Goal: Transaction & Acquisition: Book appointment/travel/reservation

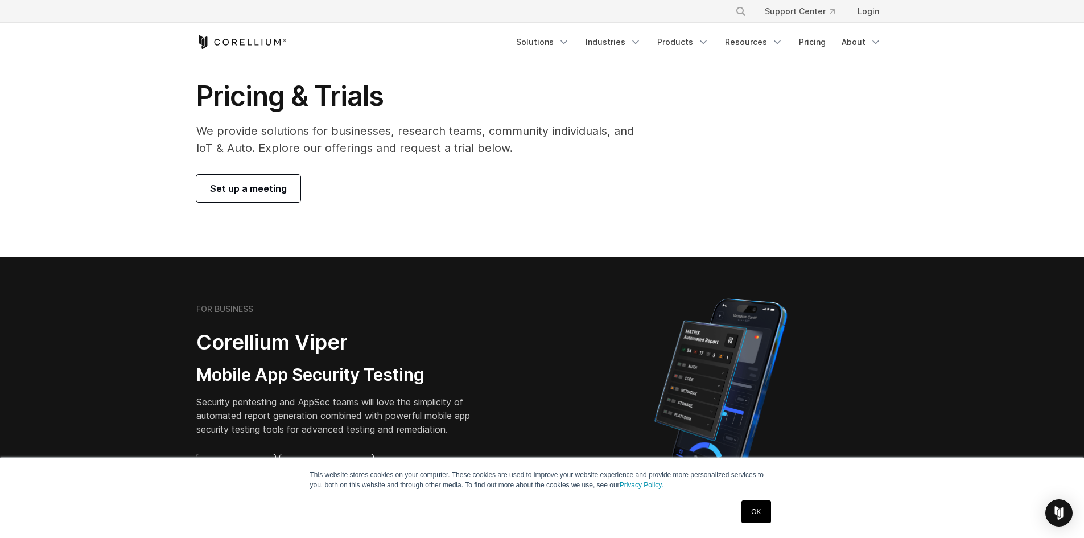
scroll to position [23, 0]
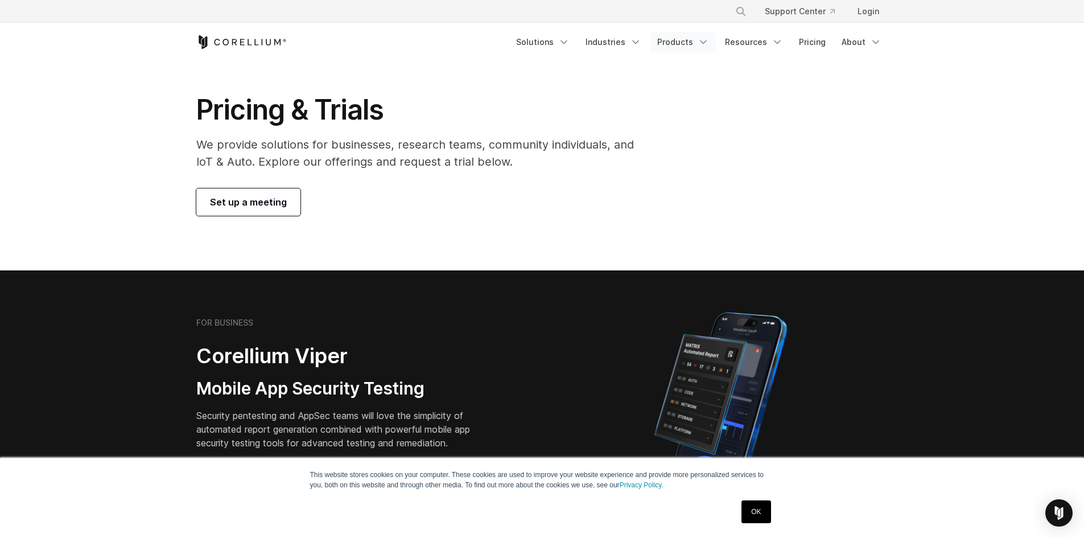
click at [691, 39] on link "Products" at bounding box center [682, 42] width 65 height 20
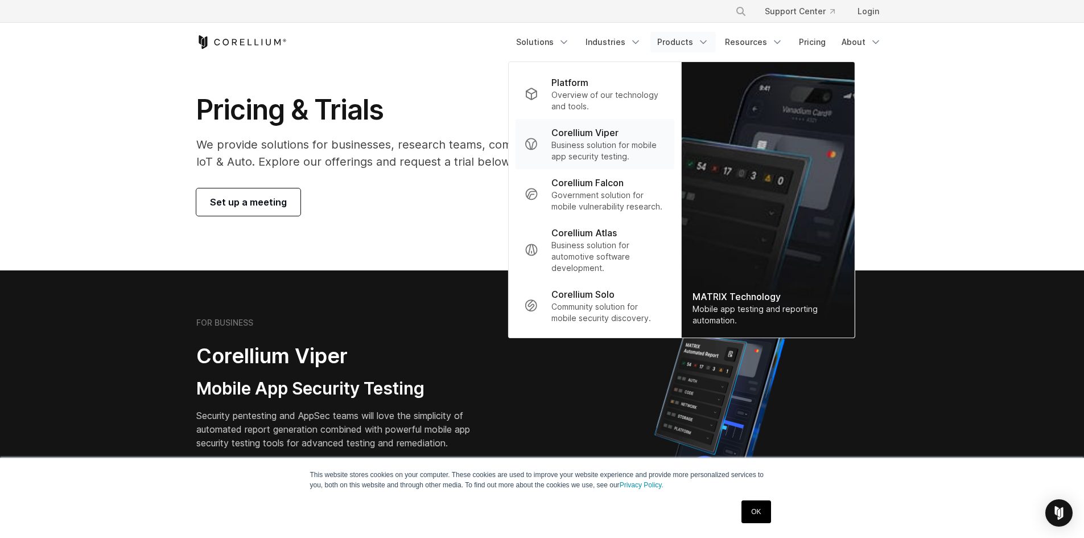
click at [600, 143] on p "Business solution for mobile app security testing." at bounding box center [607, 150] width 113 height 23
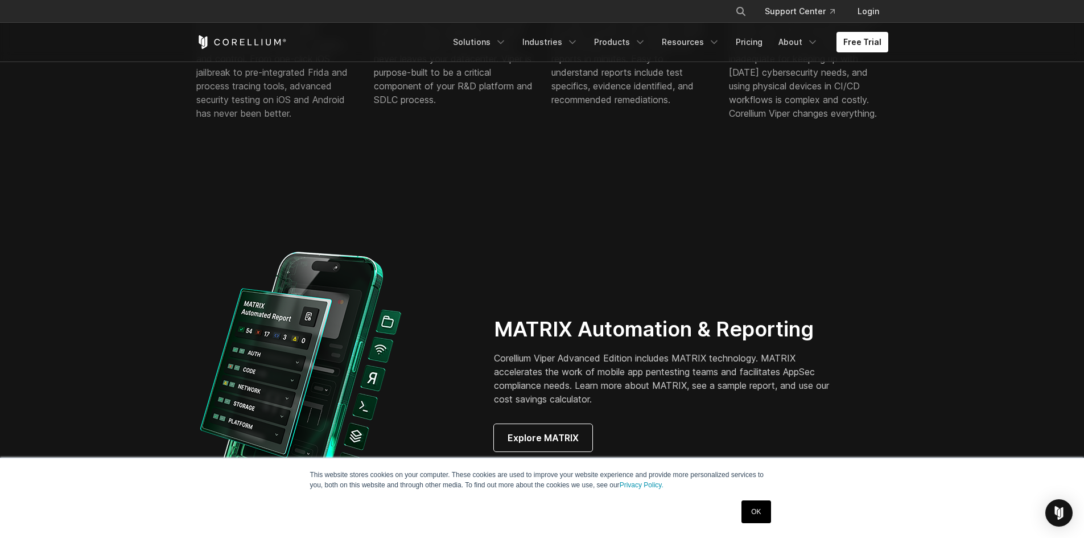
scroll to position [847, 0]
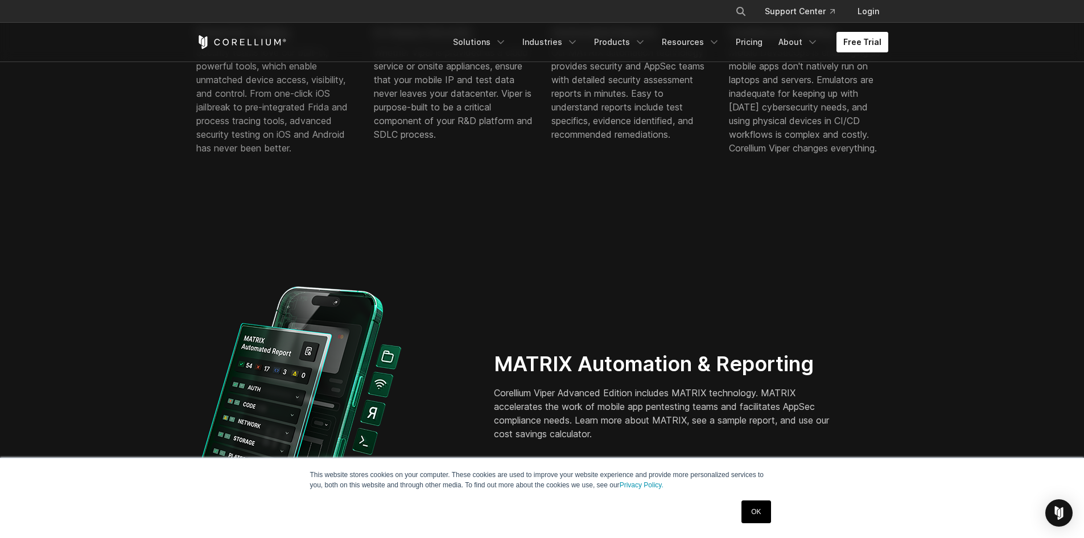
click at [865, 47] on link "Free Trial" at bounding box center [863, 42] width 52 height 20
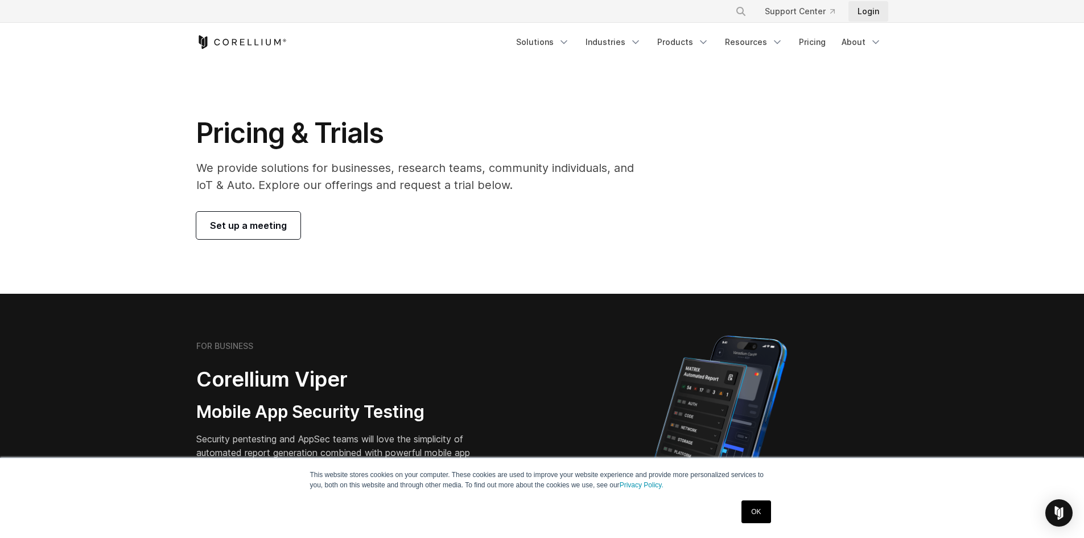
click at [869, 13] on link "Login" at bounding box center [868, 11] width 40 height 20
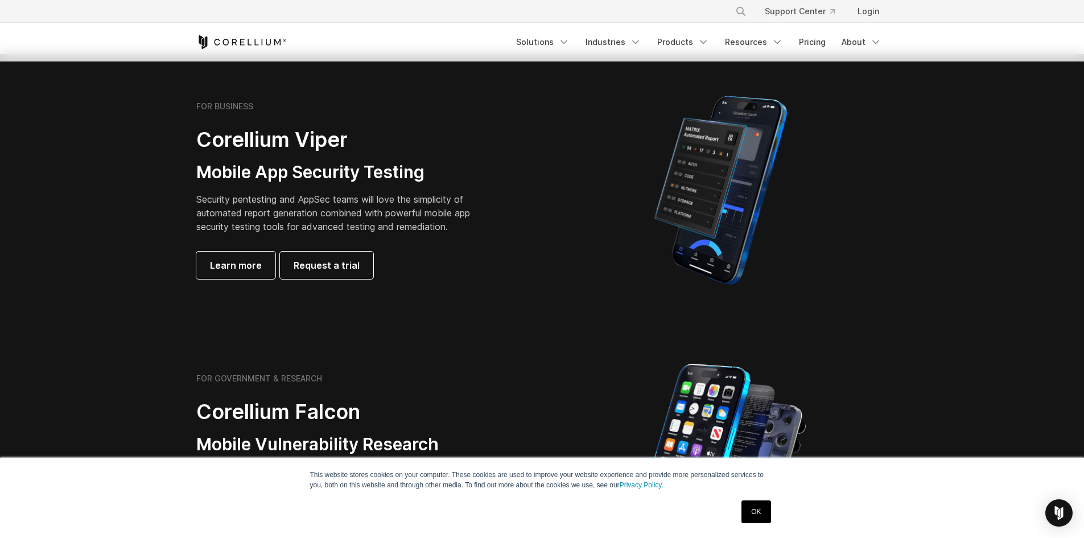
scroll to position [171, 0]
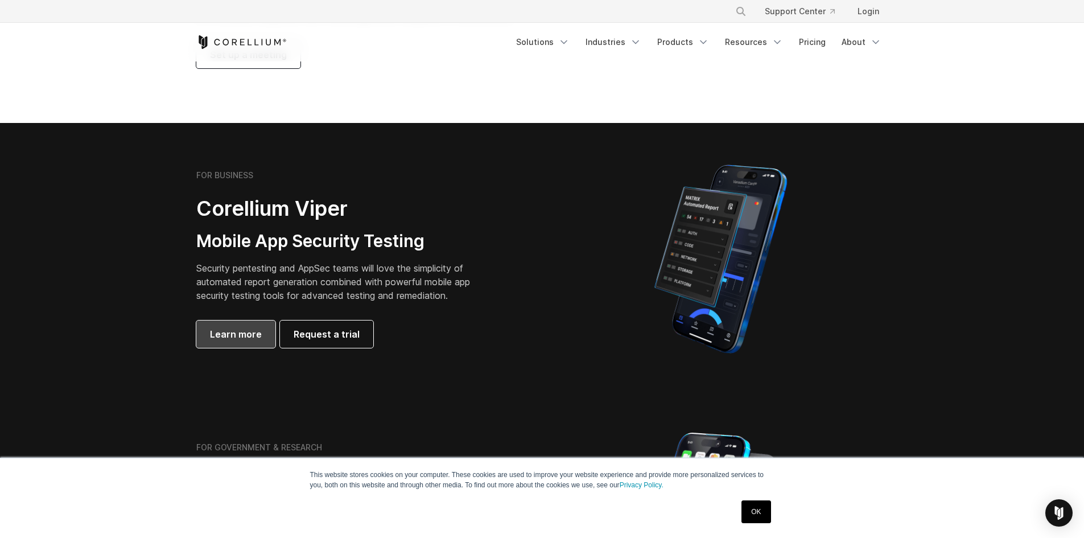
click at [241, 336] on span "Learn more" at bounding box center [236, 334] width 52 height 14
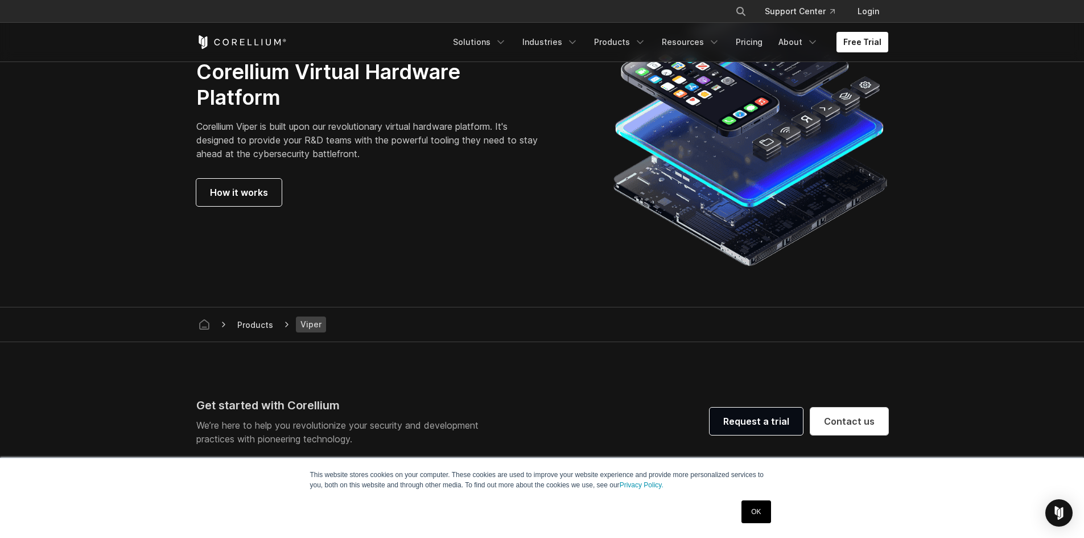
scroll to position [3130, 0]
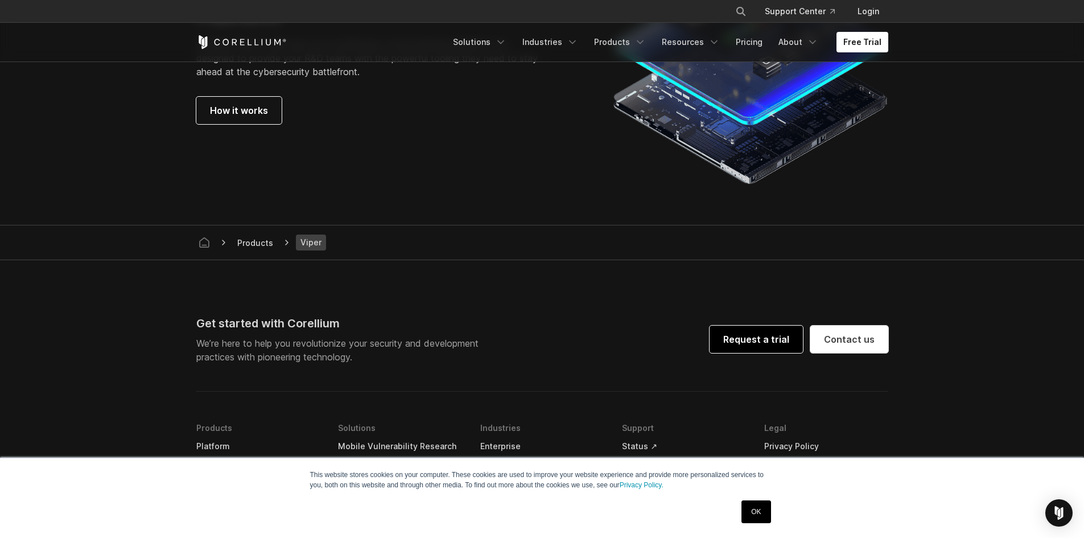
click at [767, 345] on link "Request a trial" at bounding box center [756, 339] width 93 height 27
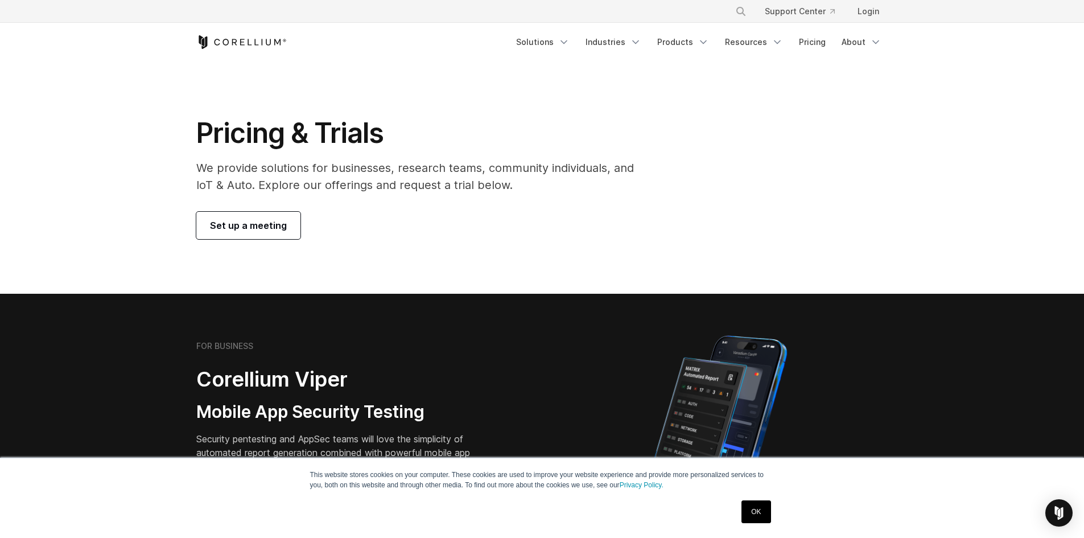
click at [237, 212] on link "Set up a meeting" at bounding box center [248, 225] width 104 height 27
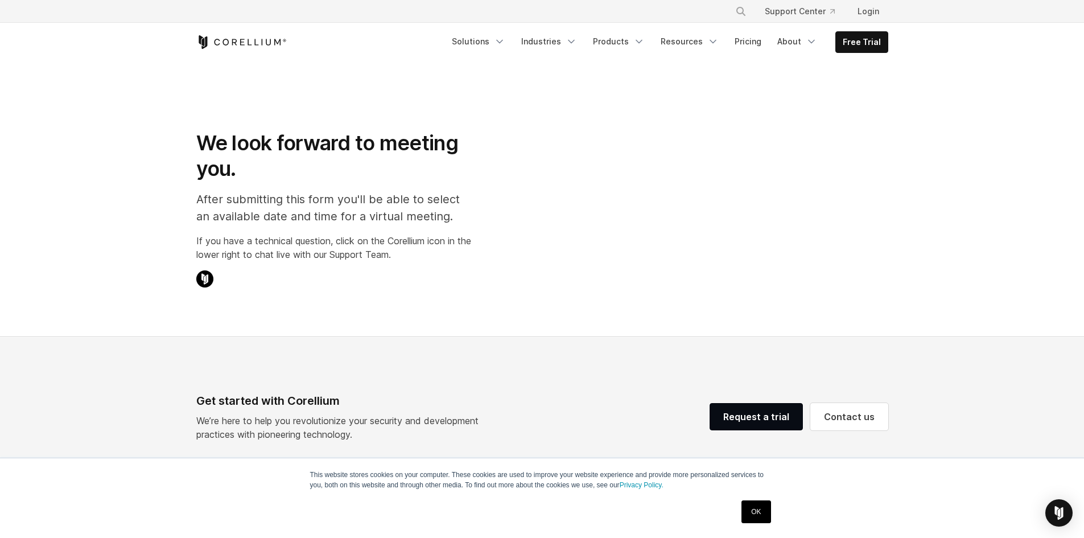
select select "**"
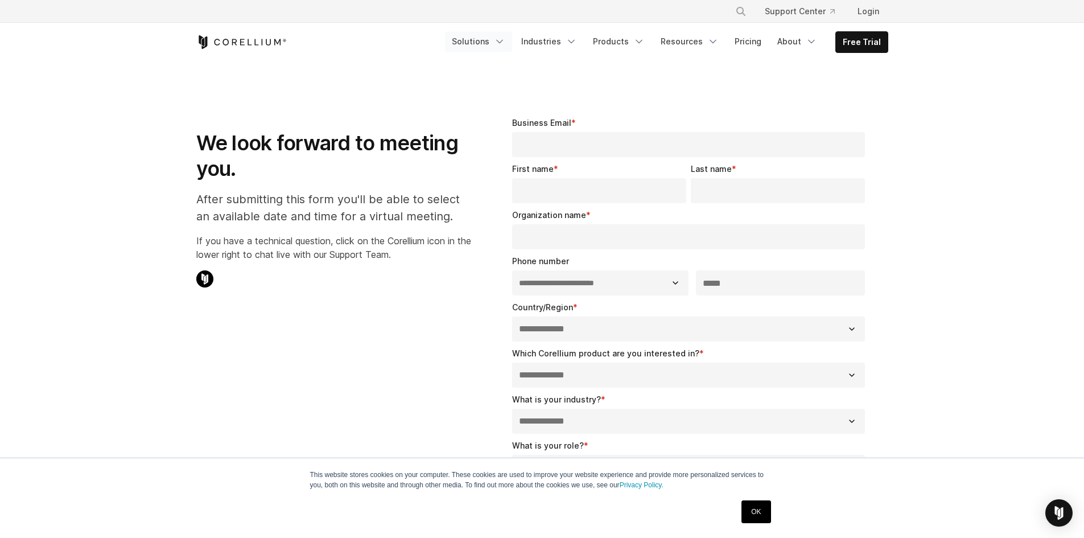
click at [499, 46] on link "Solutions" at bounding box center [478, 41] width 67 height 20
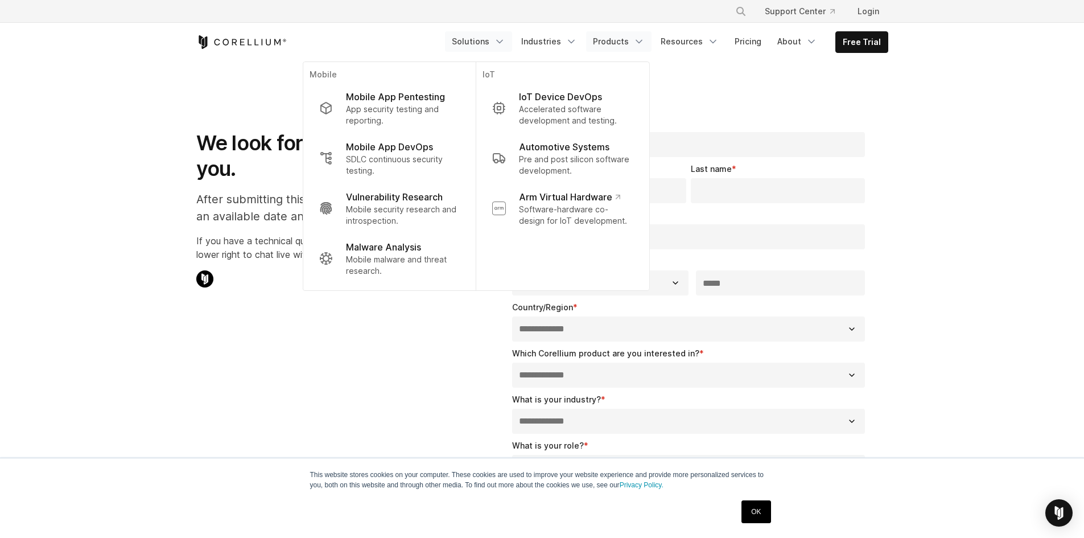
click at [628, 41] on link "Products" at bounding box center [618, 41] width 65 height 20
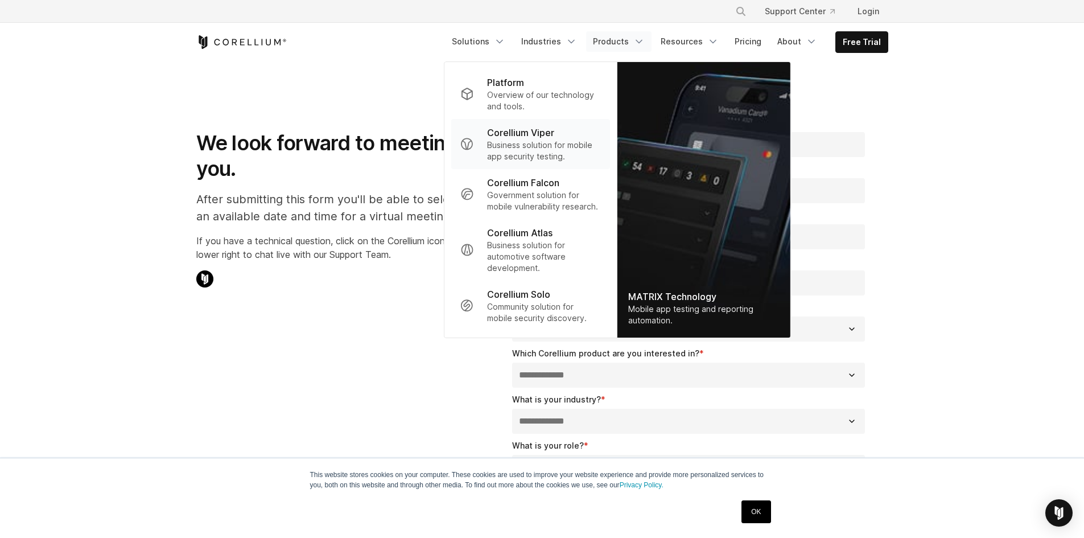
click at [554, 134] on p "Corellium Viper" at bounding box center [520, 133] width 67 height 14
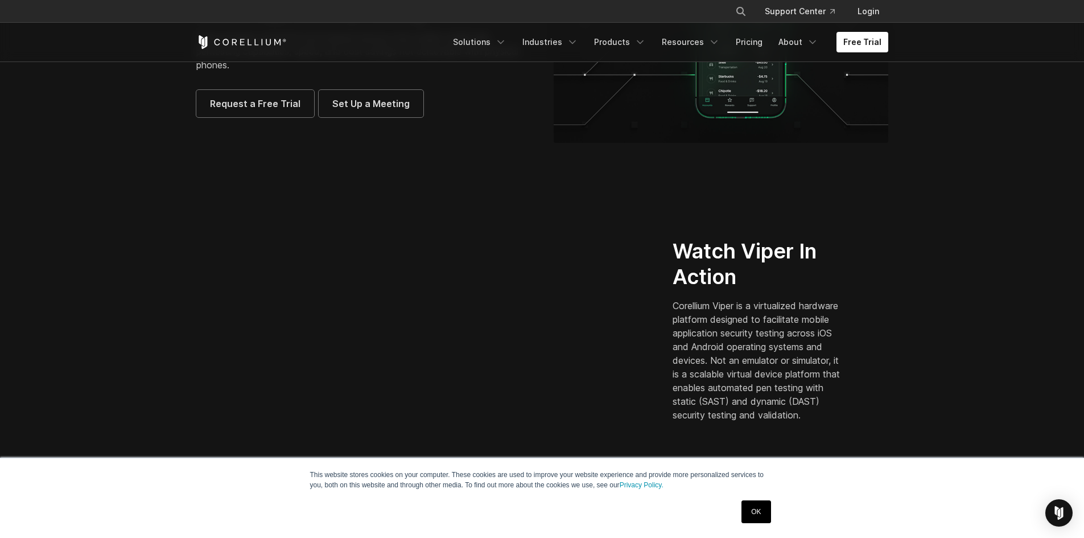
scroll to position [228, 0]
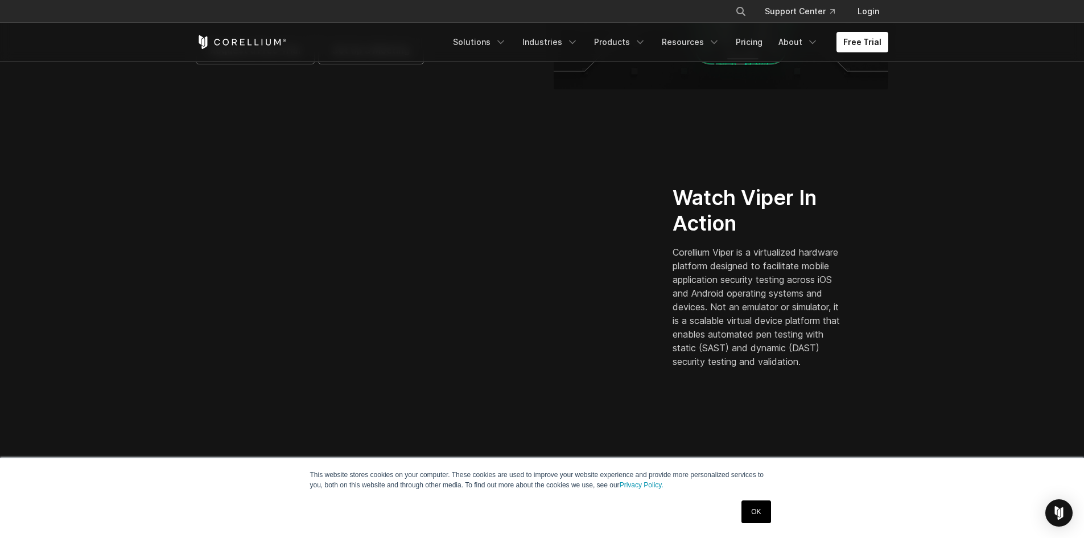
click at [757, 504] on link "OK" at bounding box center [756, 511] width 29 height 23
